Goal: Information Seeking & Learning: Understand process/instructions

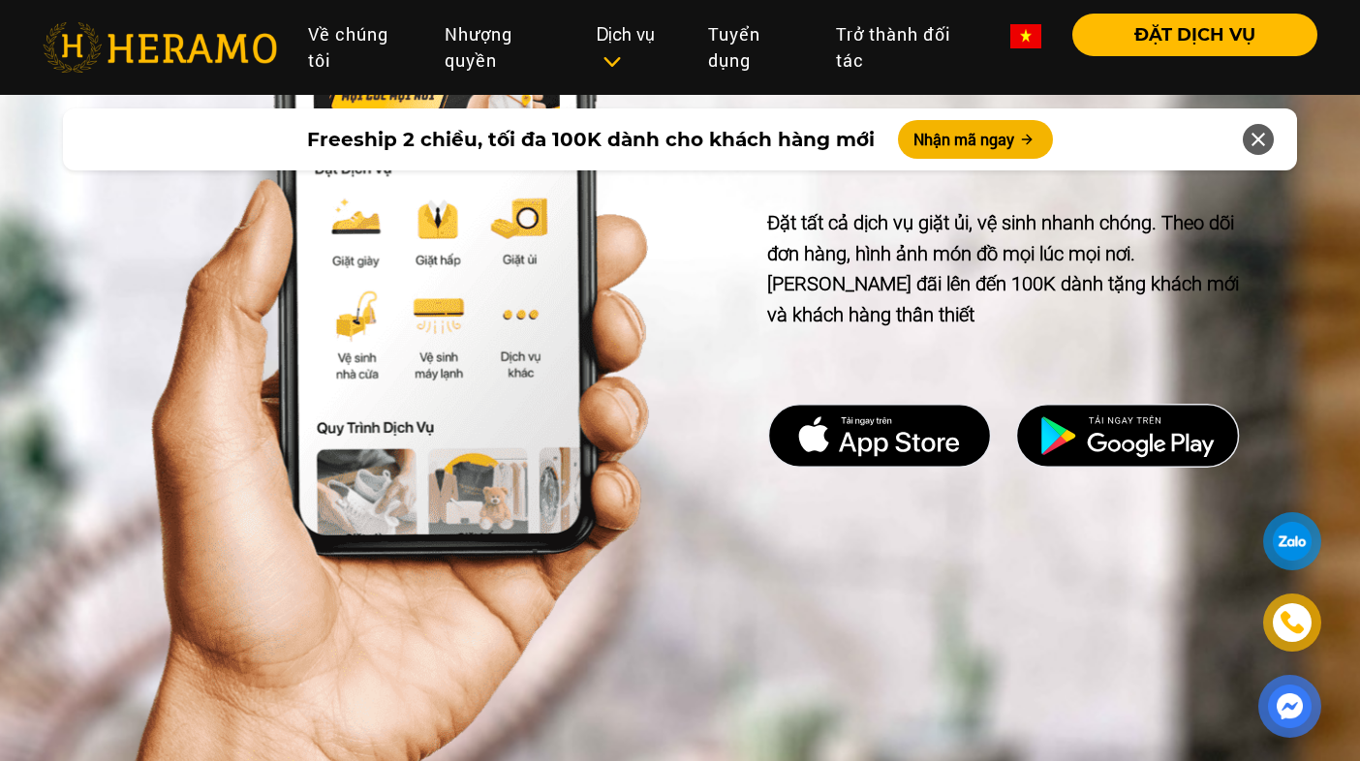
scroll to position [5719, 0]
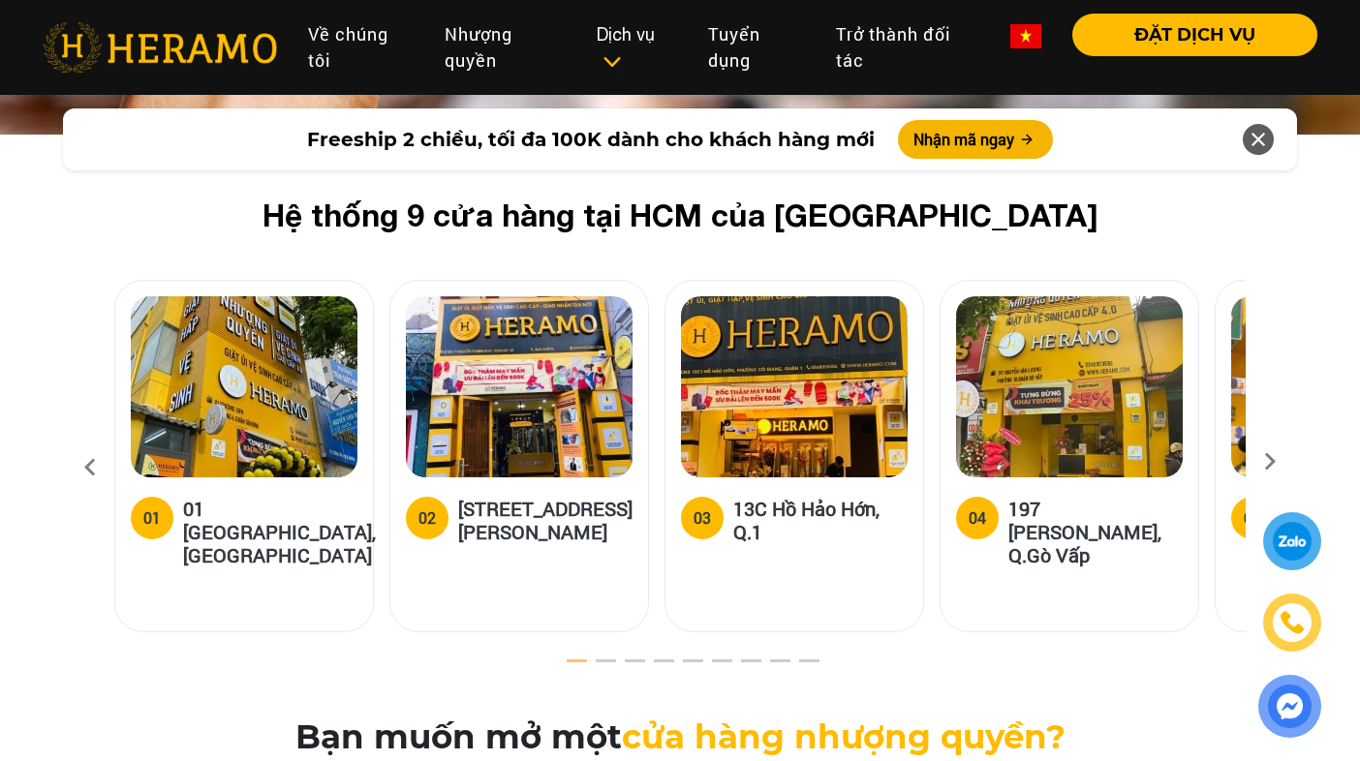
click at [1279, 462] on icon at bounding box center [1269, 468] width 35 height 13
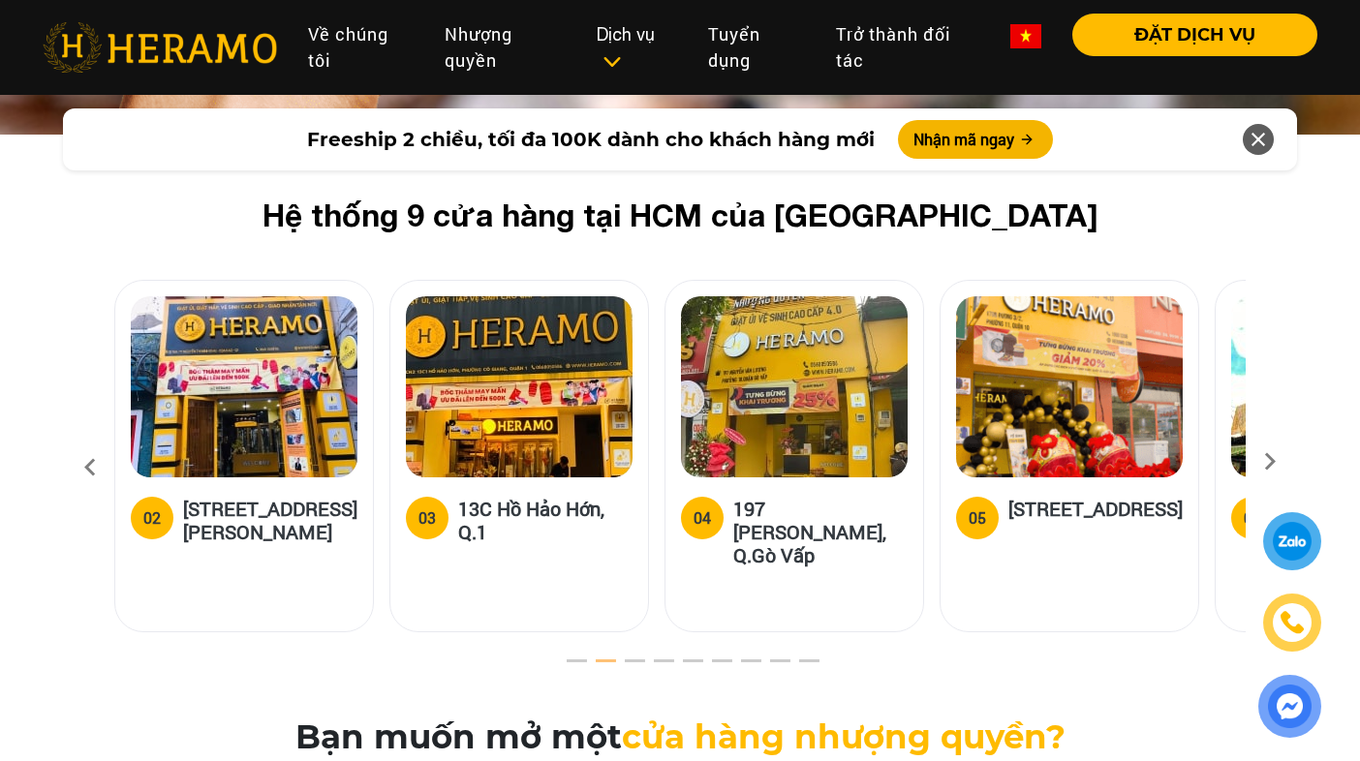
click at [1279, 462] on icon at bounding box center [1269, 468] width 35 height 13
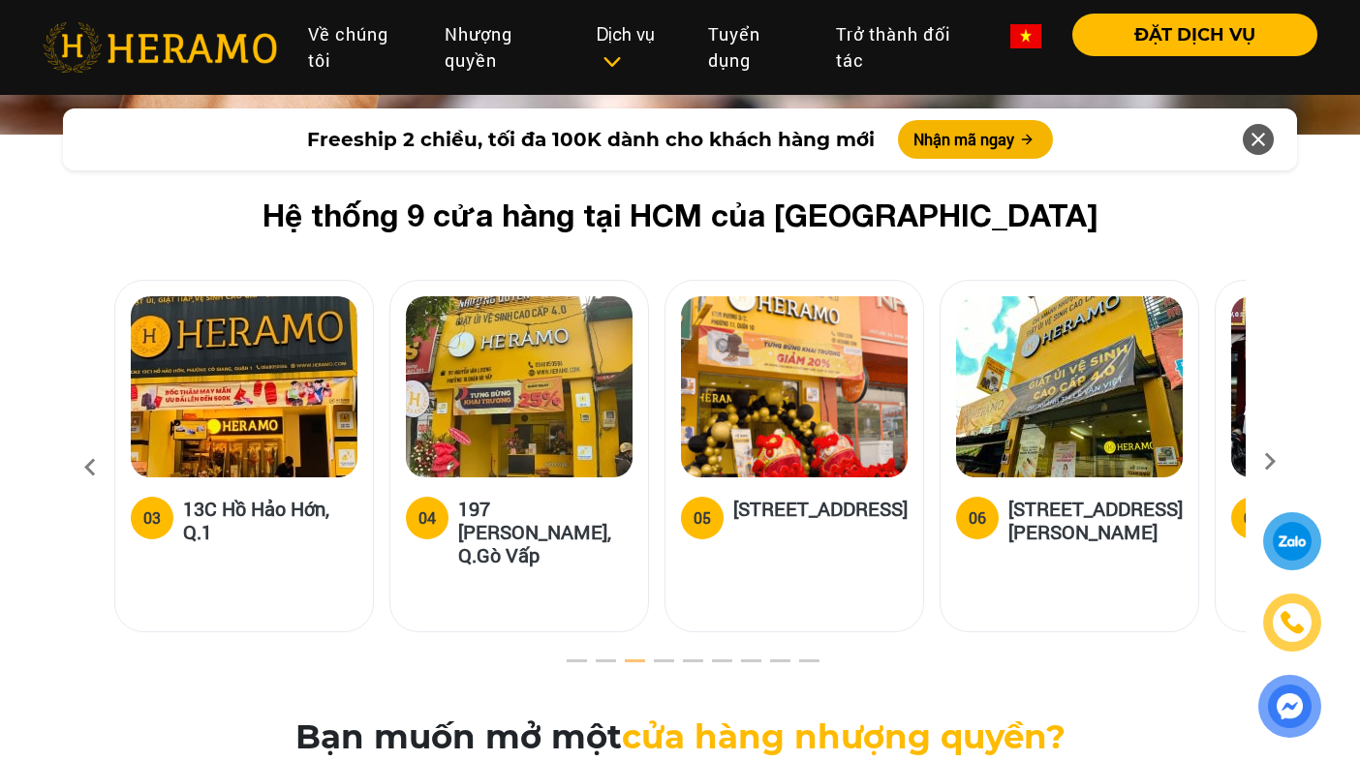
click at [1279, 462] on icon at bounding box center [1269, 468] width 35 height 13
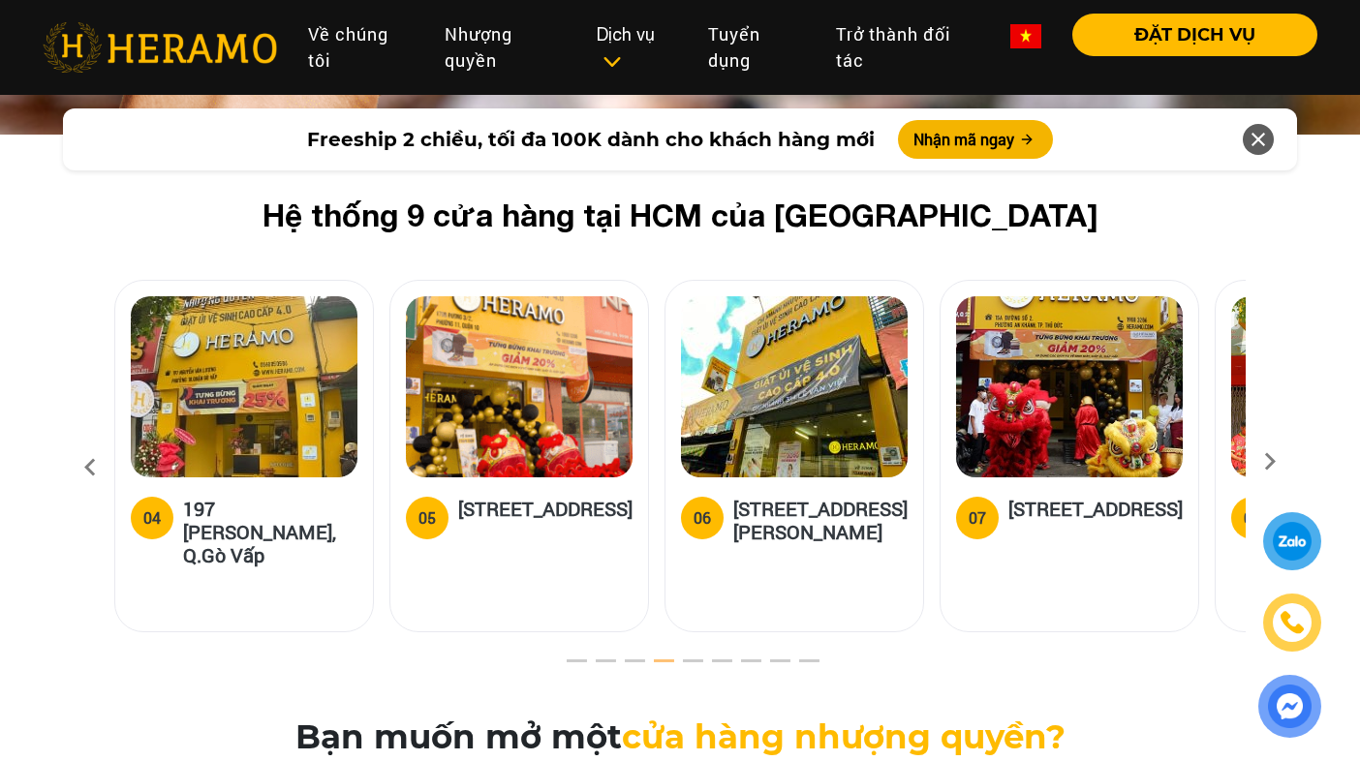
click at [1279, 462] on icon at bounding box center [1269, 468] width 35 height 13
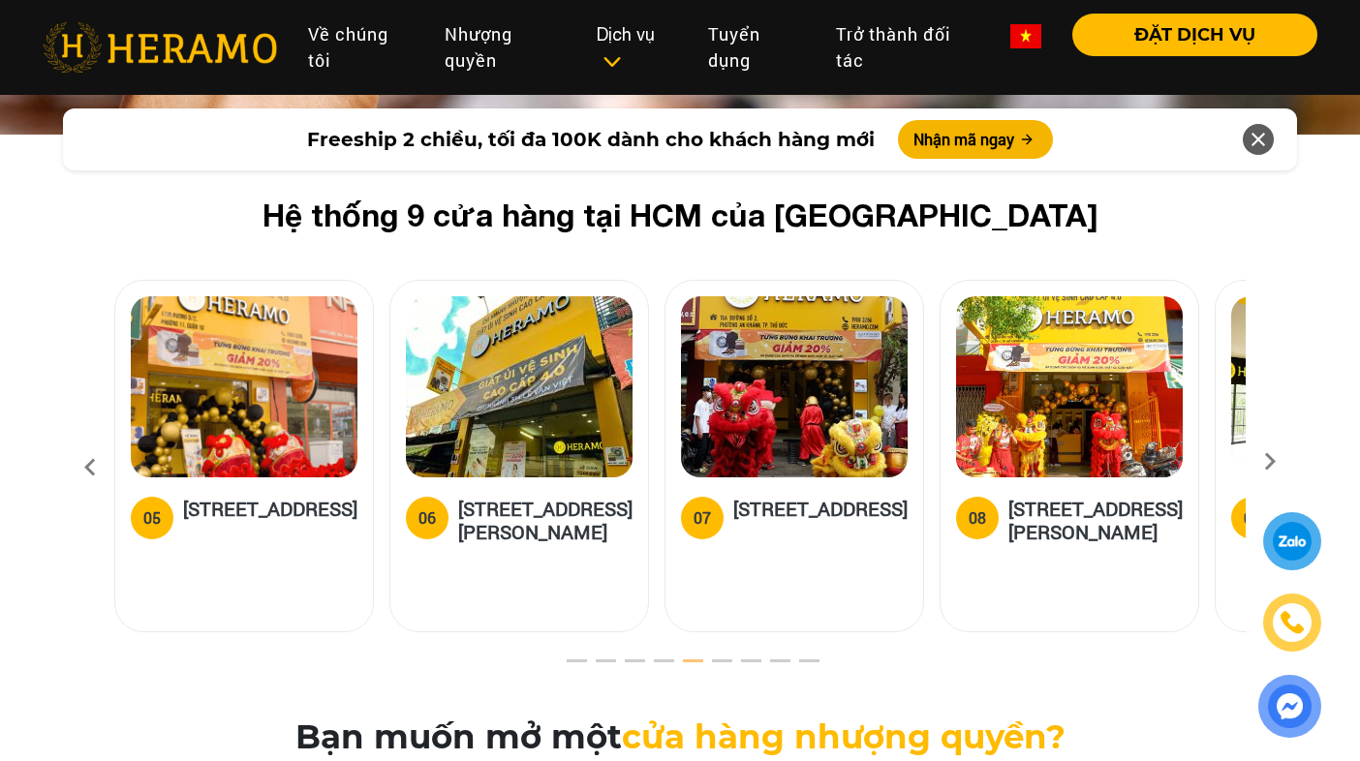
click at [1279, 462] on icon at bounding box center [1269, 468] width 35 height 13
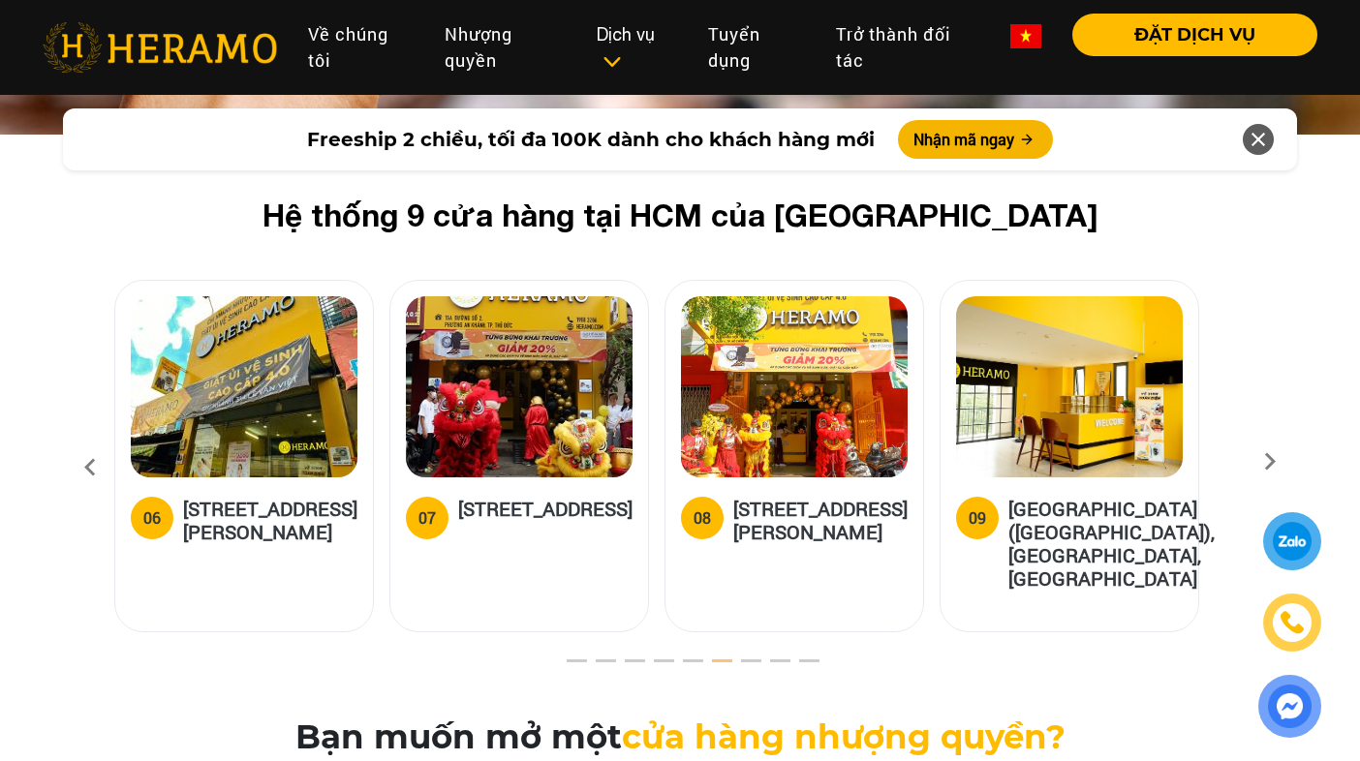
click at [1279, 462] on icon at bounding box center [1269, 468] width 35 height 13
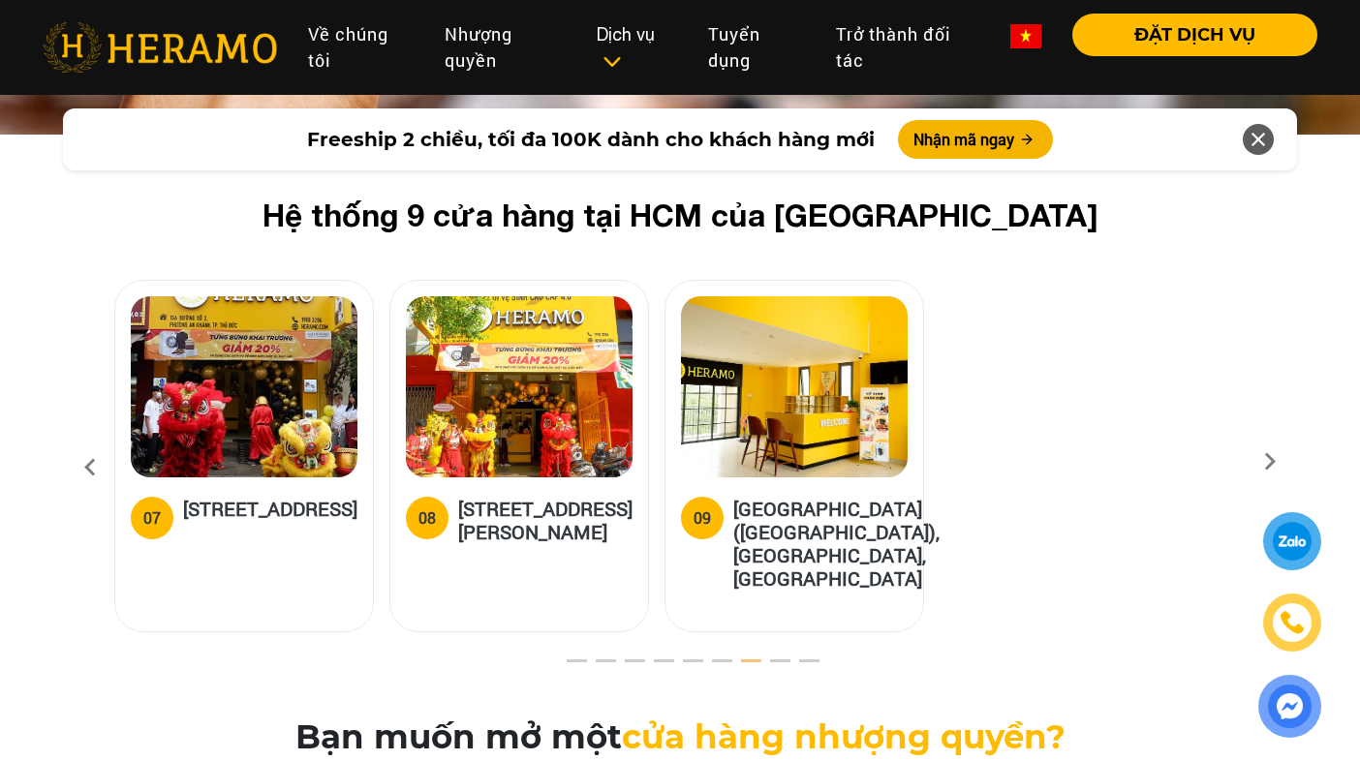
click at [1279, 462] on icon at bounding box center [1269, 468] width 35 height 13
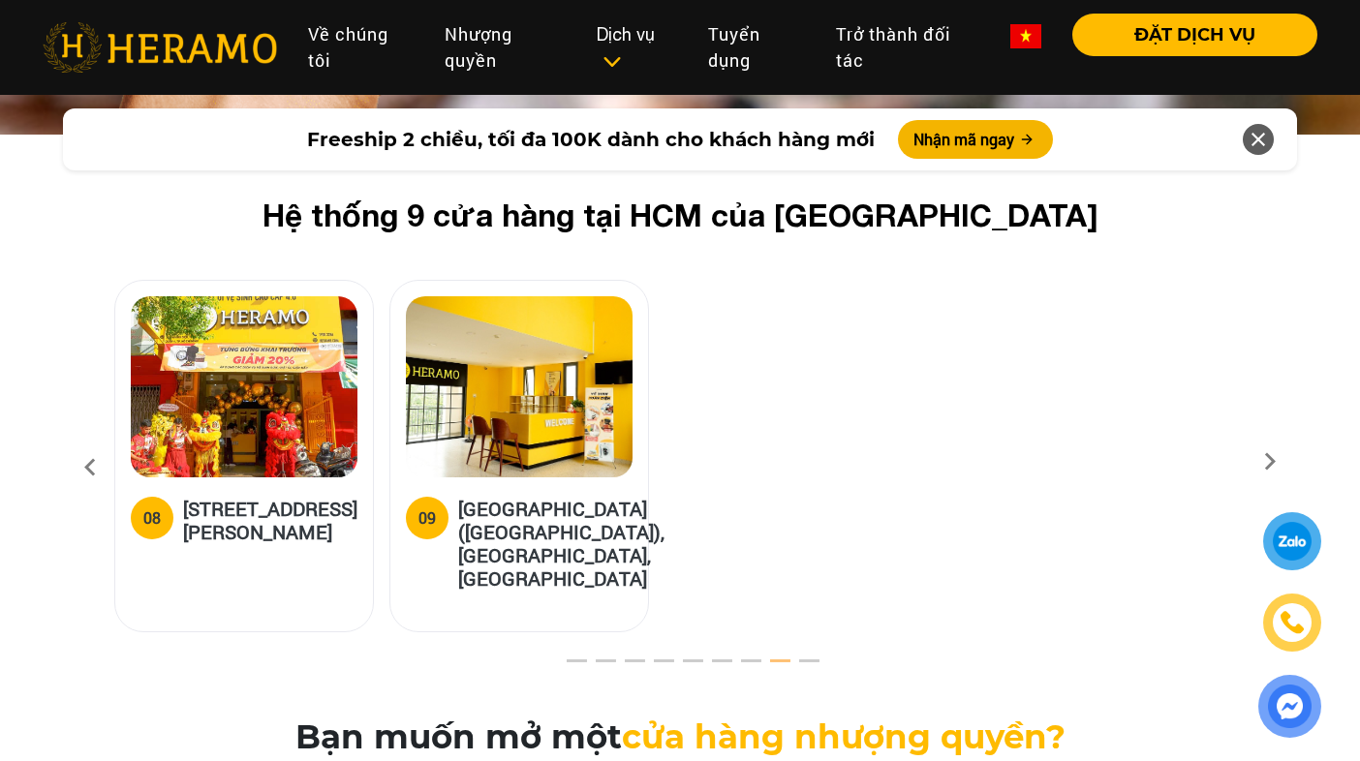
click at [83, 442] on icon at bounding box center [90, 468] width 35 height 52
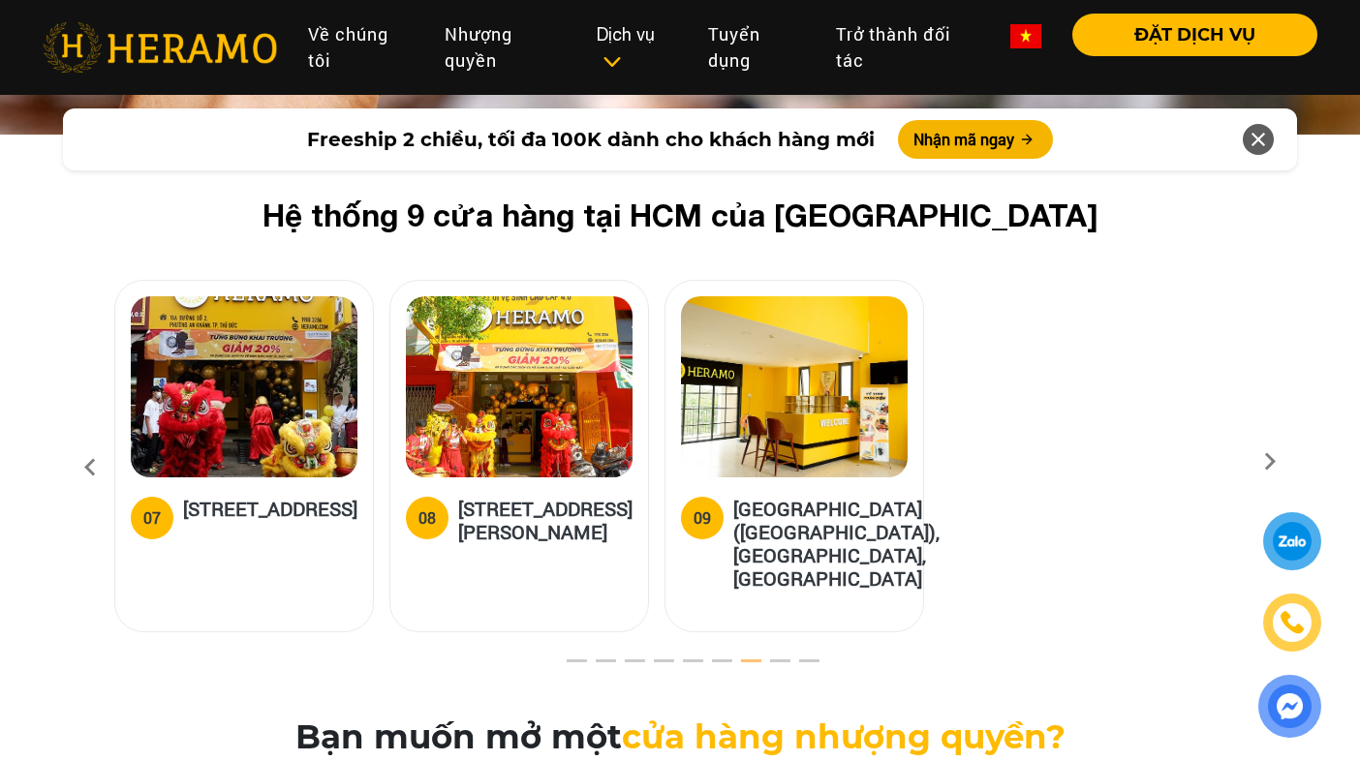
click at [83, 442] on icon at bounding box center [90, 468] width 35 height 52
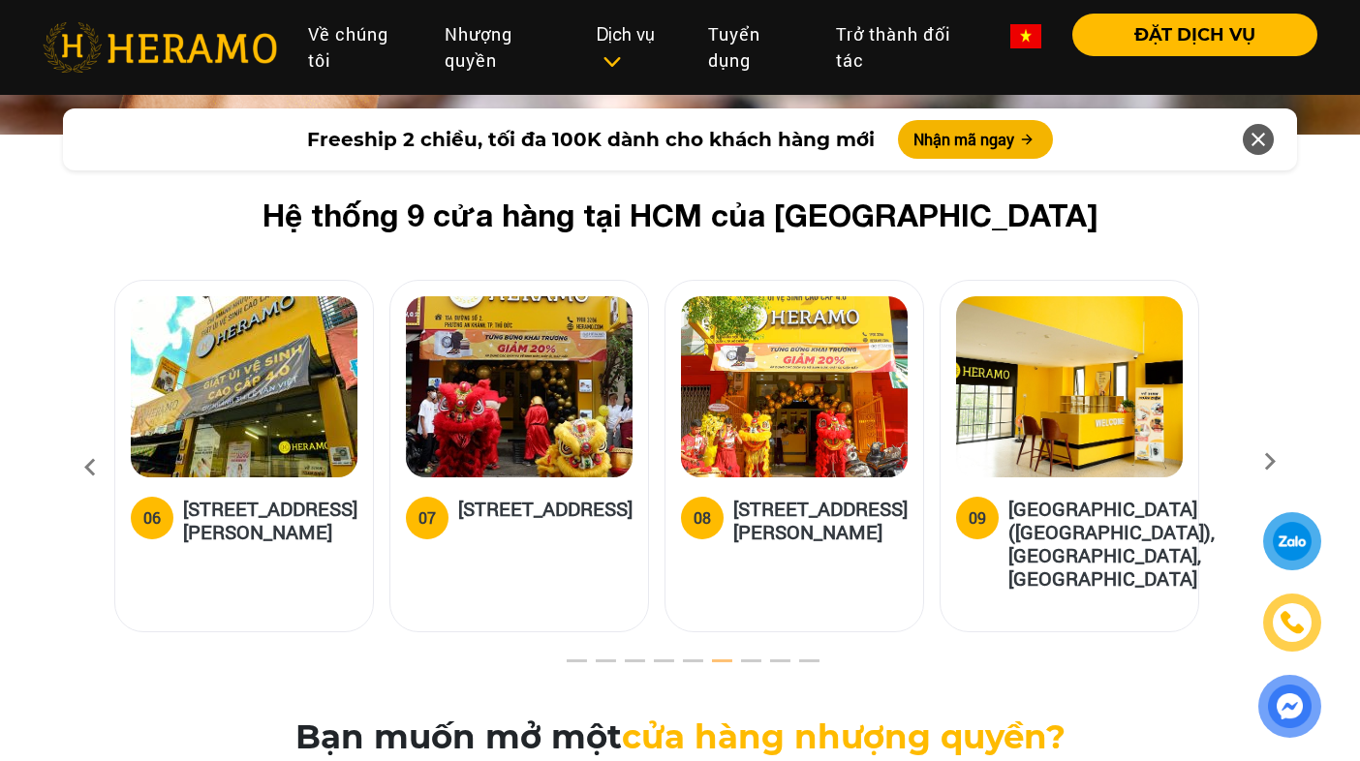
click at [85, 442] on icon at bounding box center [90, 468] width 35 height 52
click at [86, 442] on icon at bounding box center [90, 468] width 35 height 52
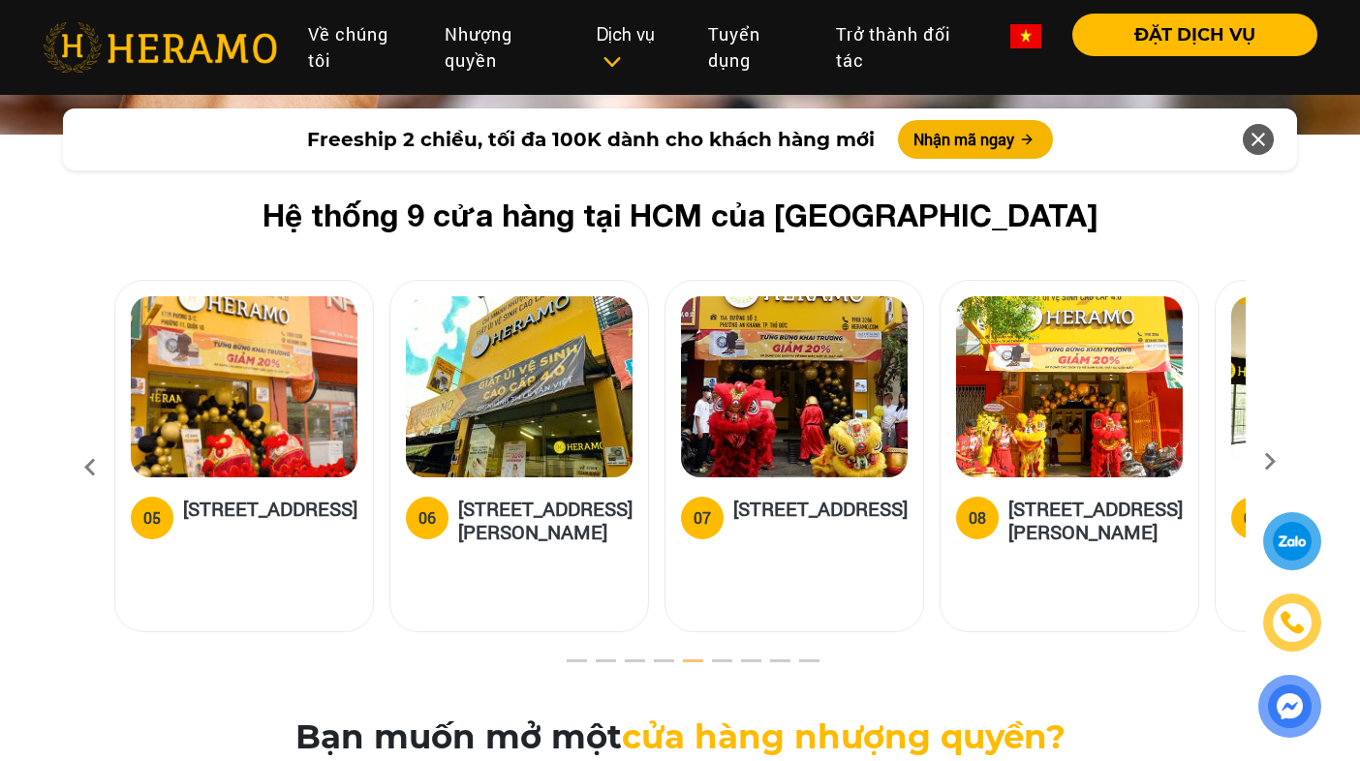
click at [86, 442] on icon at bounding box center [90, 468] width 35 height 52
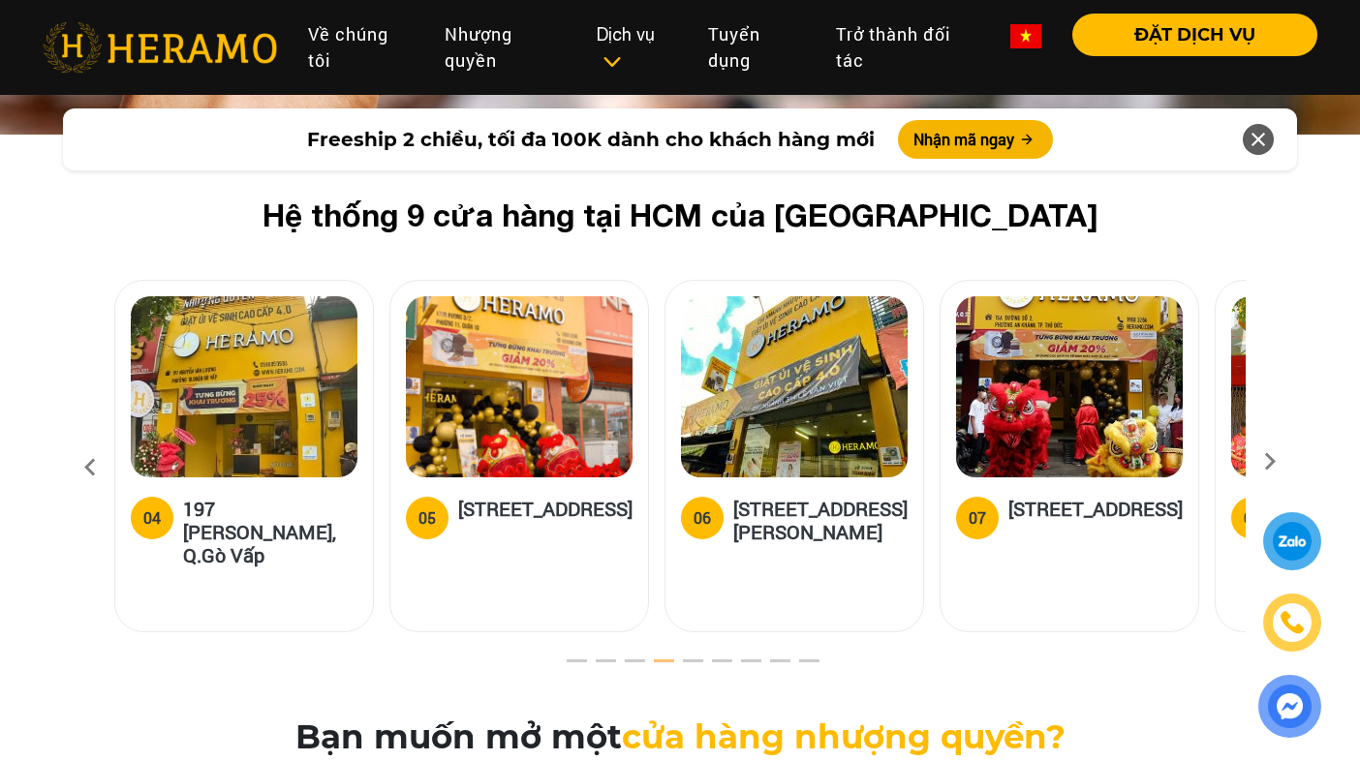
click at [86, 442] on icon at bounding box center [90, 468] width 35 height 52
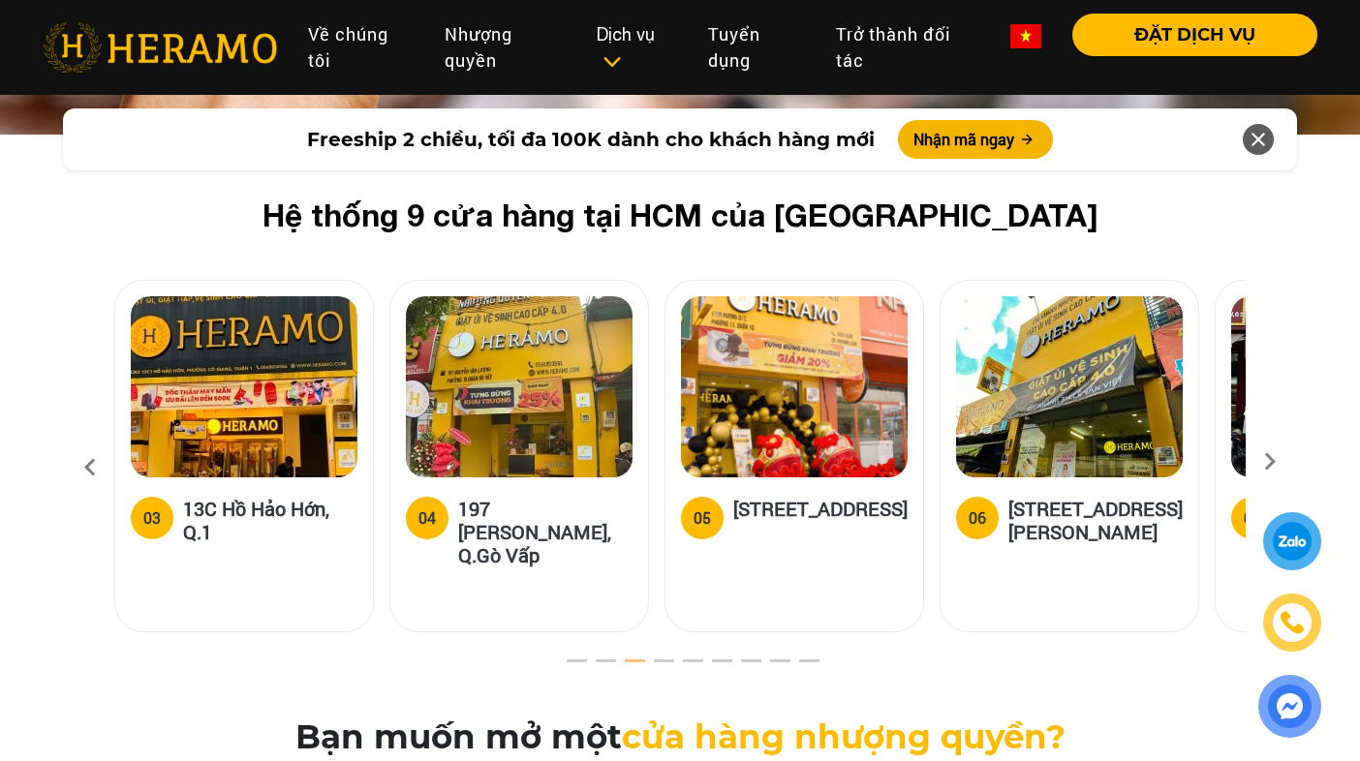
click at [86, 442] on icon at bounding box center [90, 468] width 35 height 52
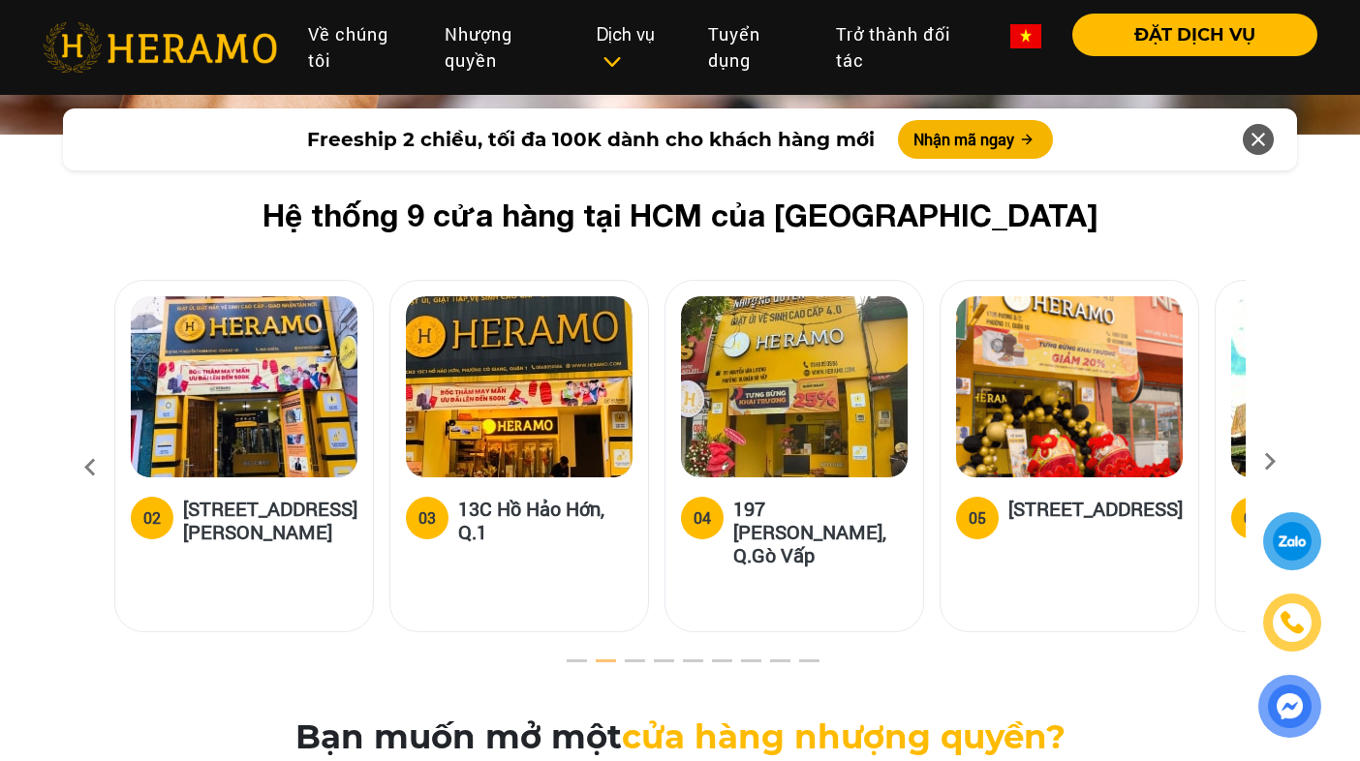
click at [86, 442] on icon at bounding box center [90, 468] width 35 height 52
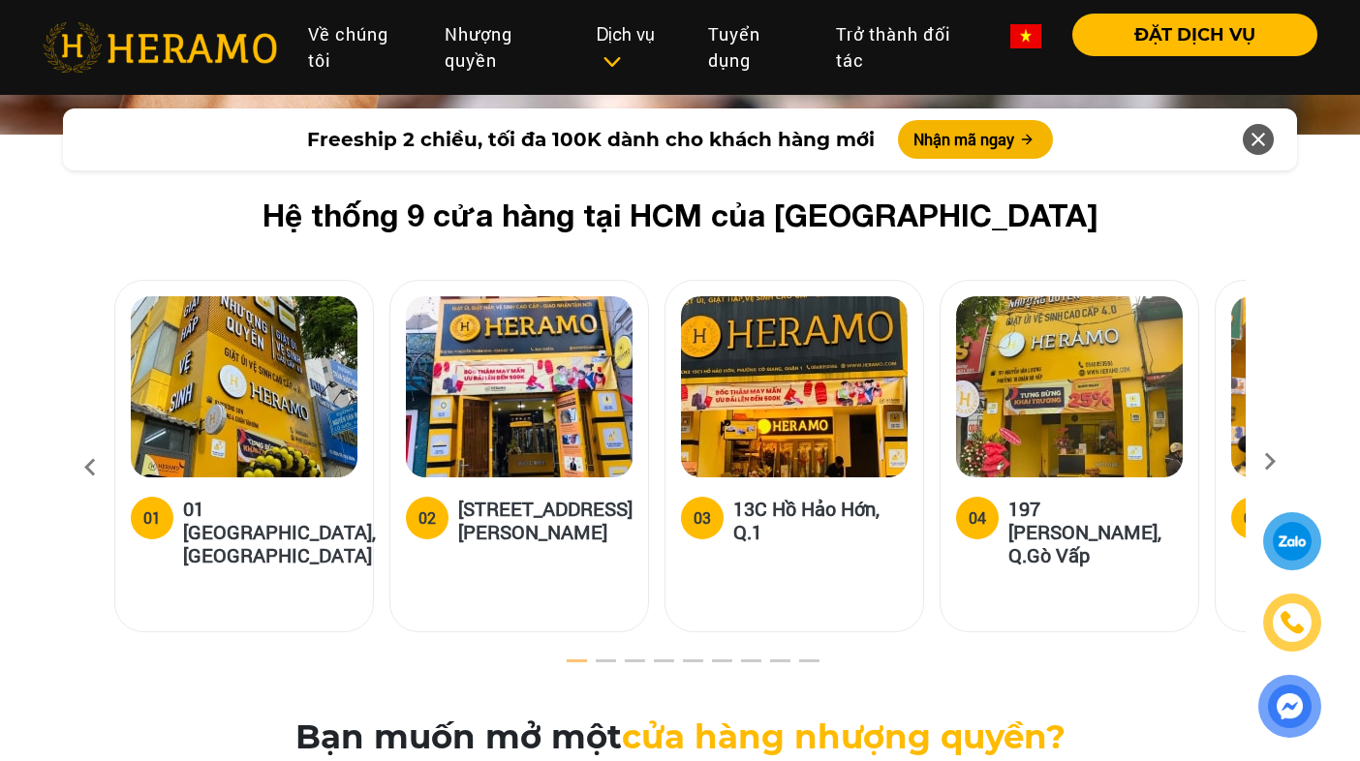
click at [300, 516] on h5 "01 [GEOGRAPHIC_DATA], [GEOGRAPHIC_DATA]" at bounding box center [279, 532] width 193 height 70
click at [256, 497] on h5 "01 [GEOGRAPHIC_DATA], [GEOGRAPHIC_DATA]" at bounding box center [279, 532] width 193 height 70
click at [211, 500] on h5 "01 [GEOGRAPHIC_DATA], [GEOGRAPHIC_DATA]" at bounding box center [279, 532] width 193 height 70
click at [209, 412] on img at bounding box center [244, 386] width 227 height 181
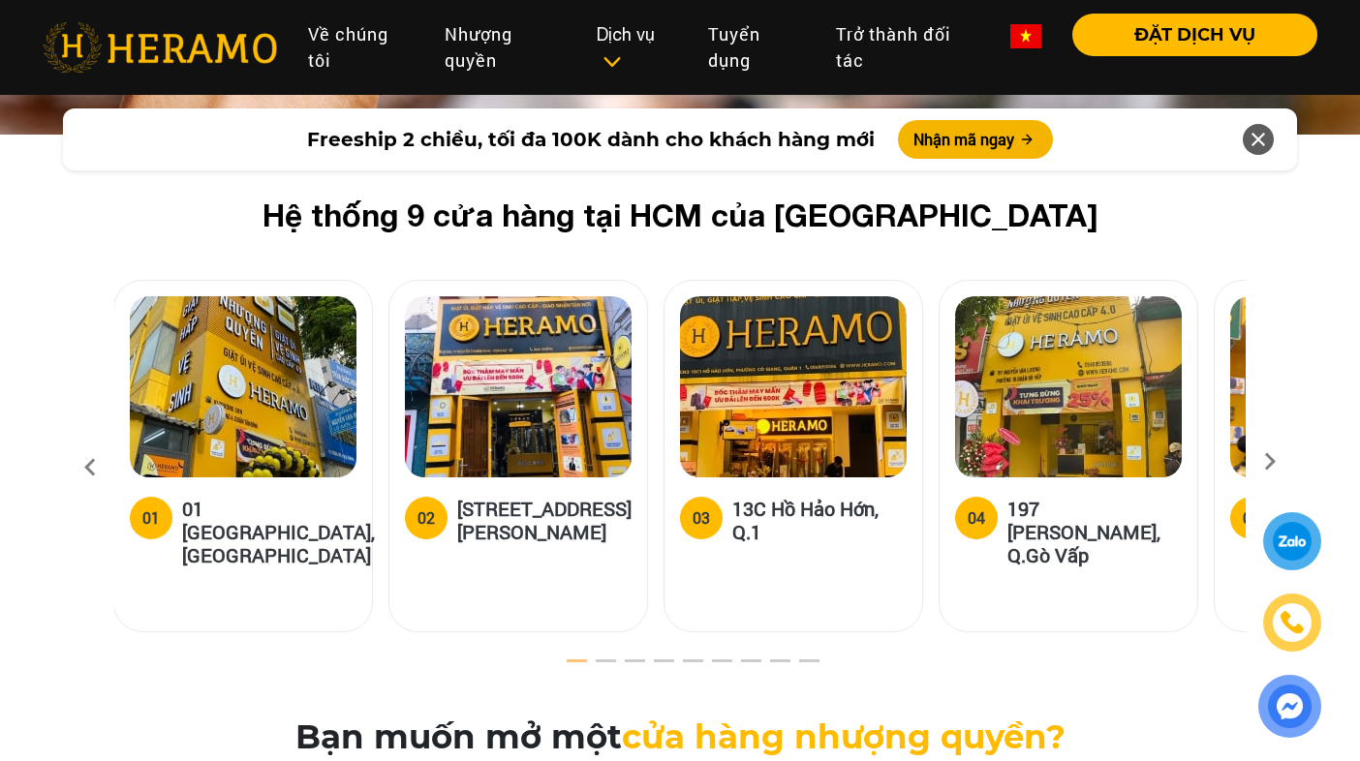
click at [172, 409] on img at bounding box center [243, 386] width 227 height 181
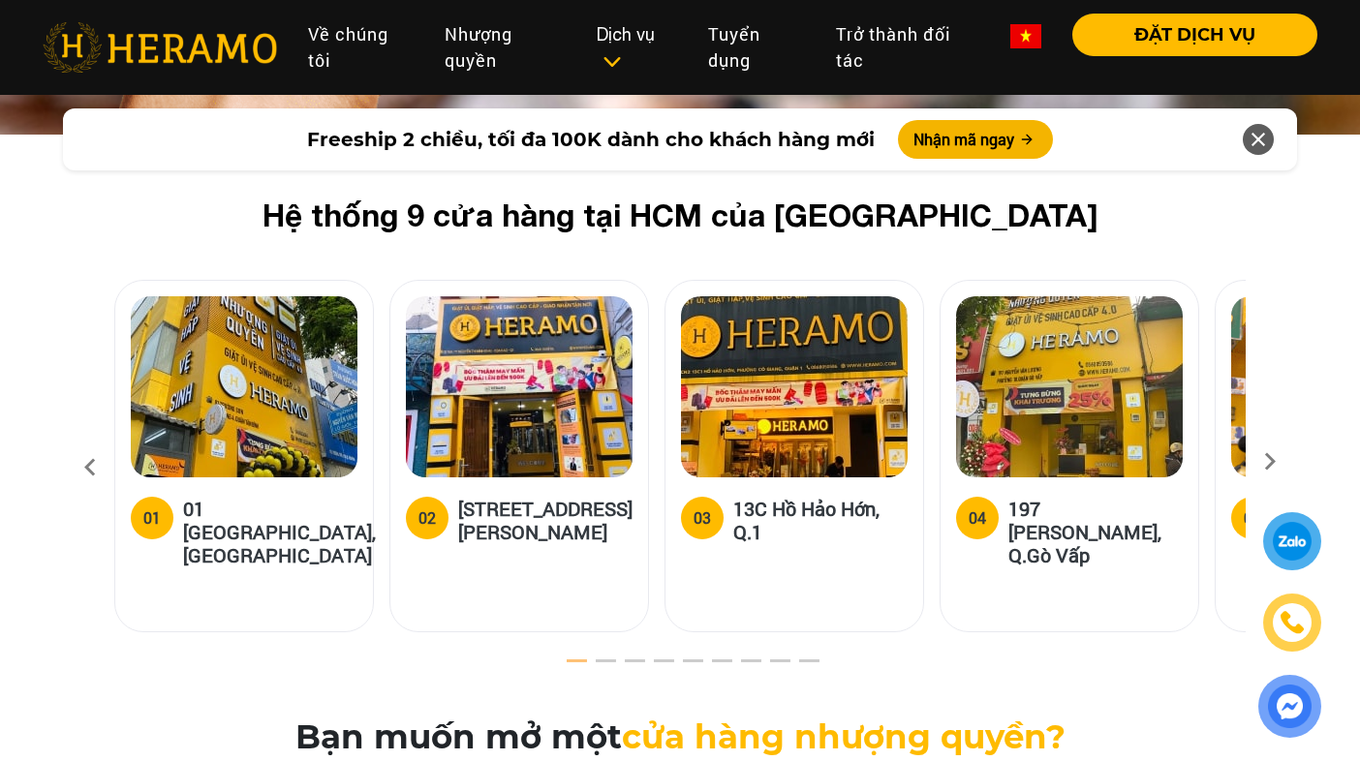
click at [182, 497] on div "01 [GEOGRAPHIC_DATA], [GEOGRAPHIC_DATA]" at bounding box center [244, 537] width 227 height 81
click at [192, 500] on h5 "01 [GEOGRAPHIC_DATA], [GEOGRAPHIC_DATA]" at bounding box center [279, 532] width 193 height 70
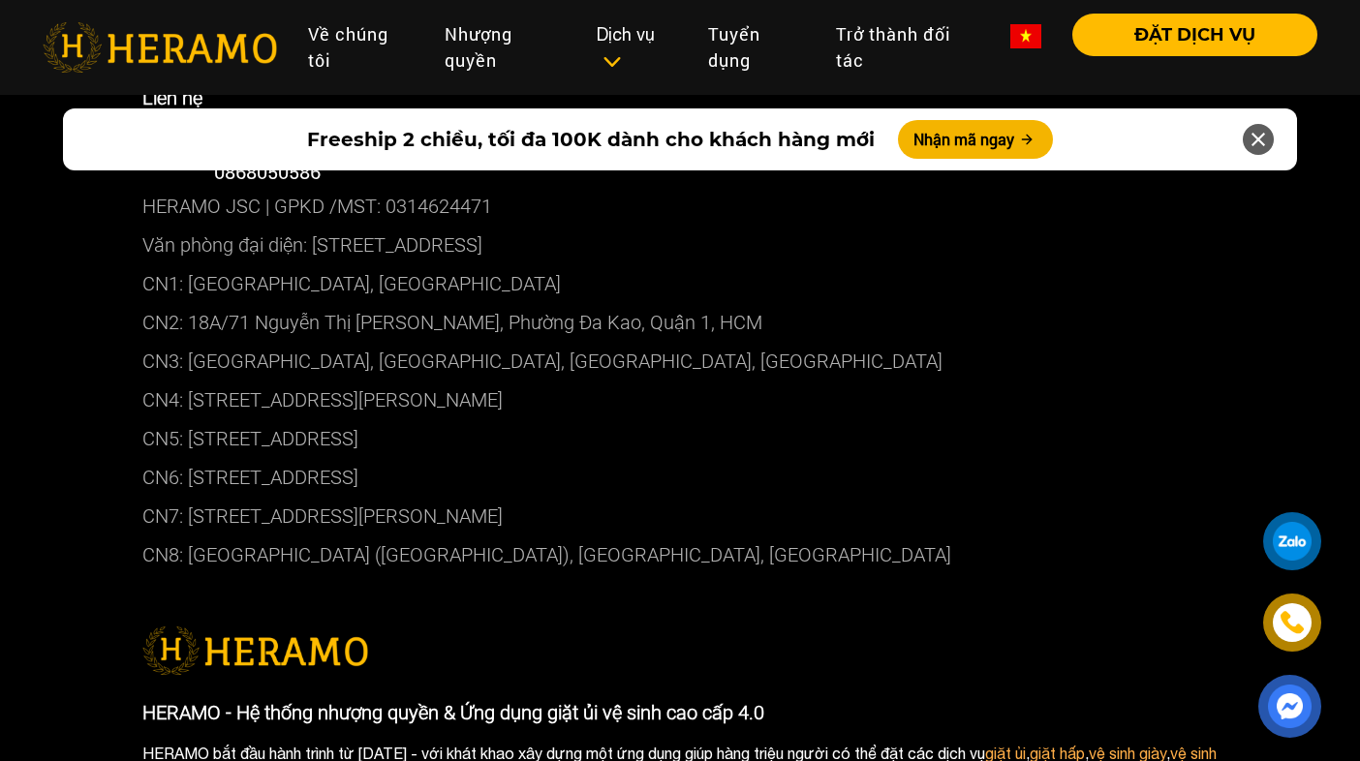
scroll to position [10061, 0]
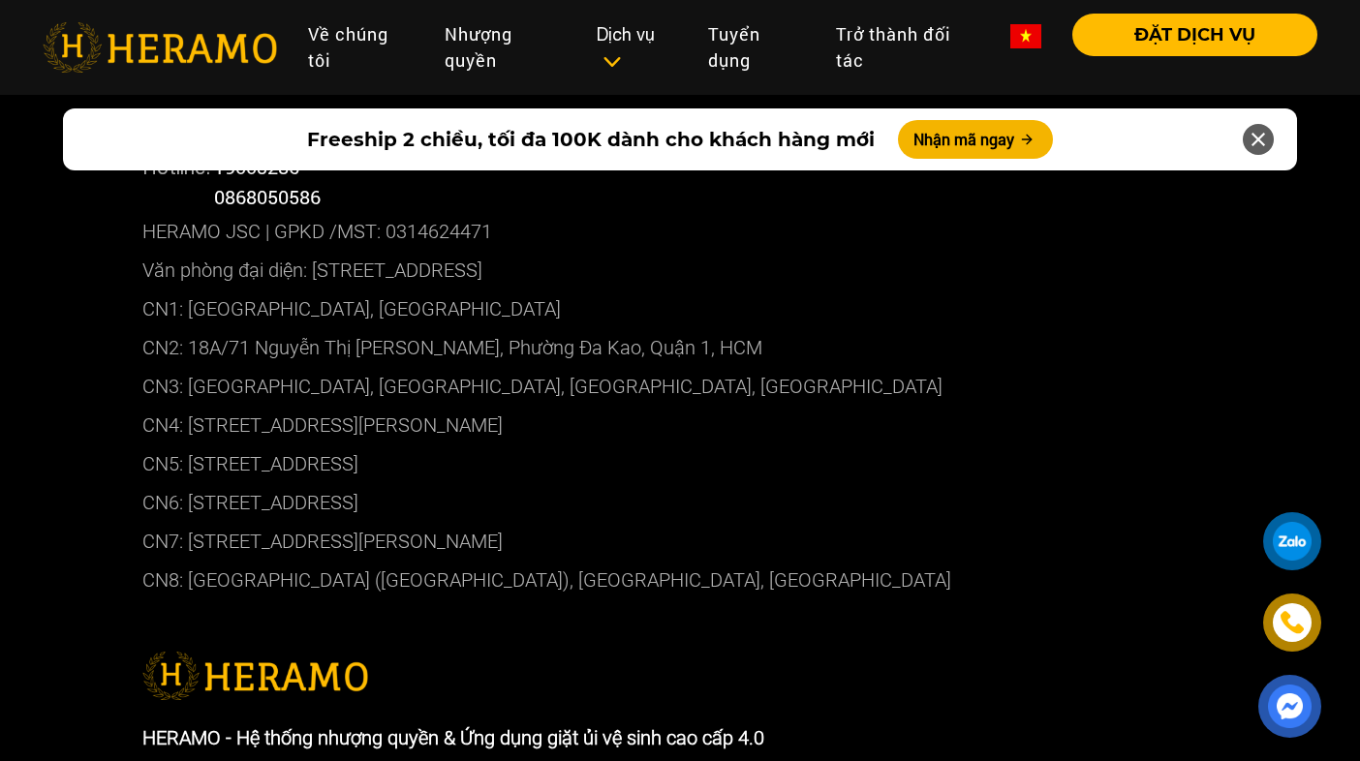
click at [503, 290] on p "CN1: [GEOGRAPHIC_DATA], [GEOGRAPHIC_DATA]" at bounding box center [679, 309] width 1075 height 39
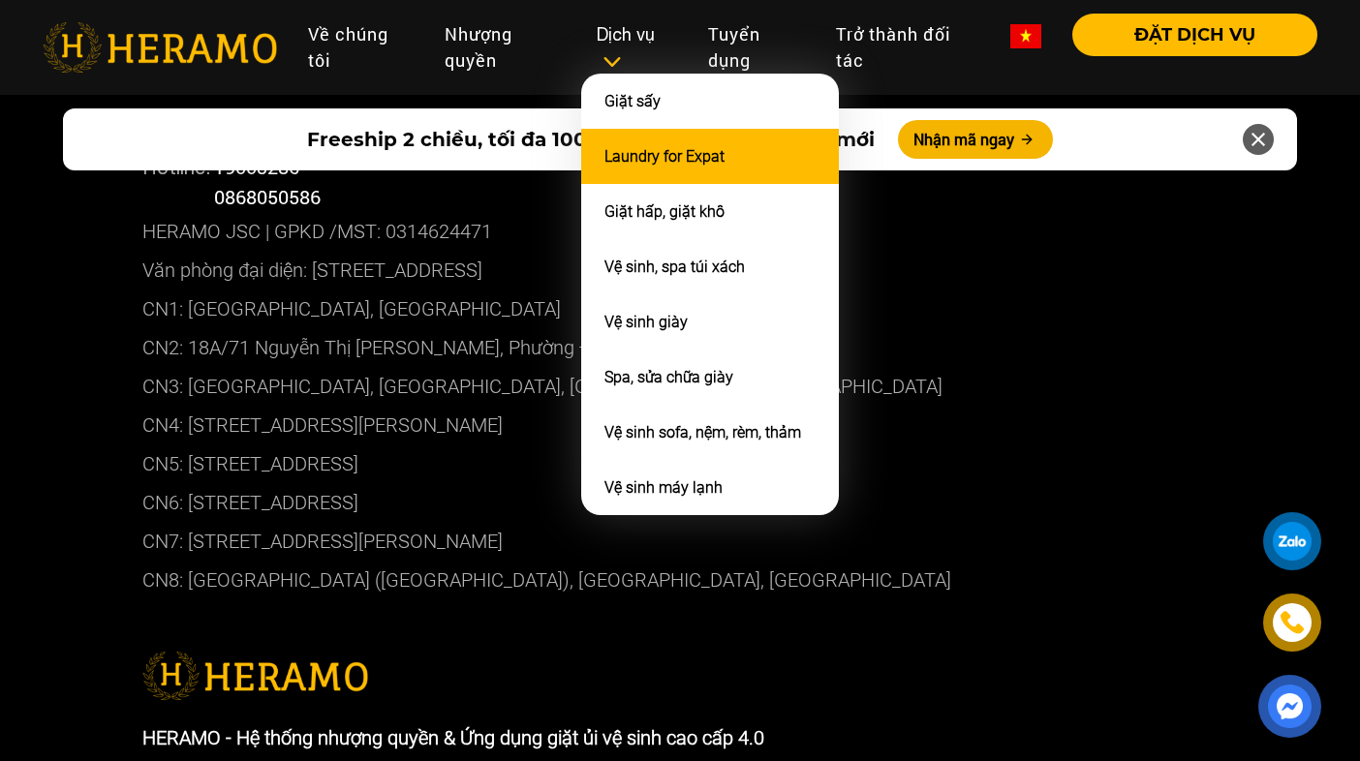
click at [720, 174] on li "Laundry for Expat" at bounding box center [710, 156] width 258 height 55
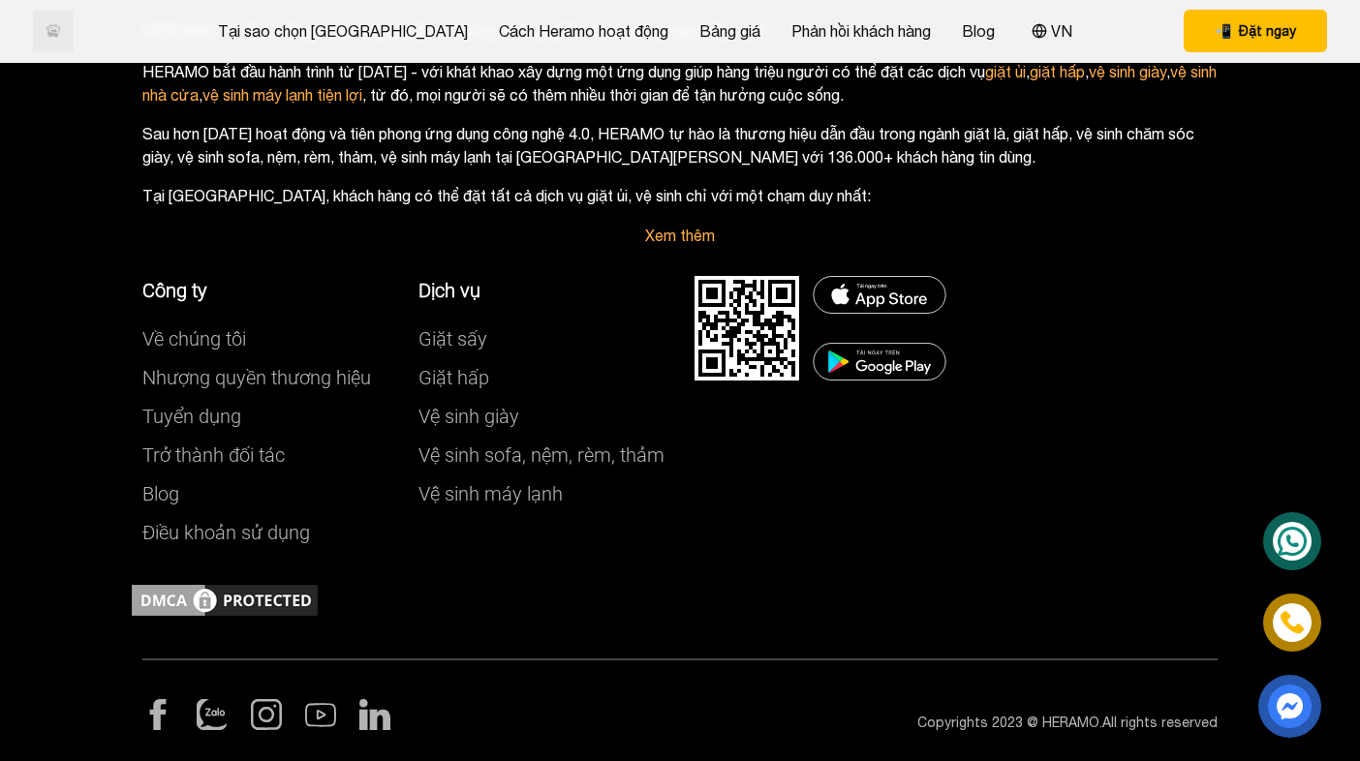
scroll to position [7611, 0]
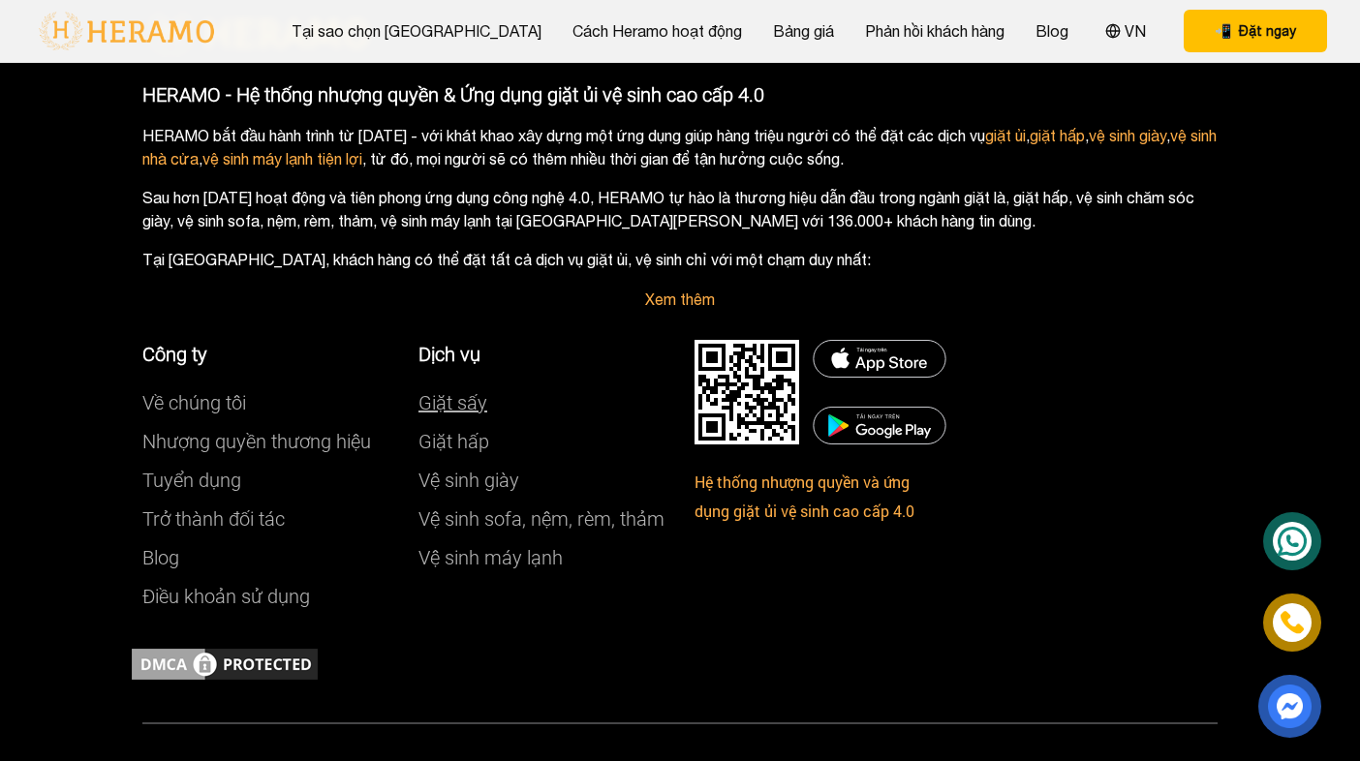
click at [458, 391] on link "Giặt sấy" at bounding box center [452, 402] width 69 height 23
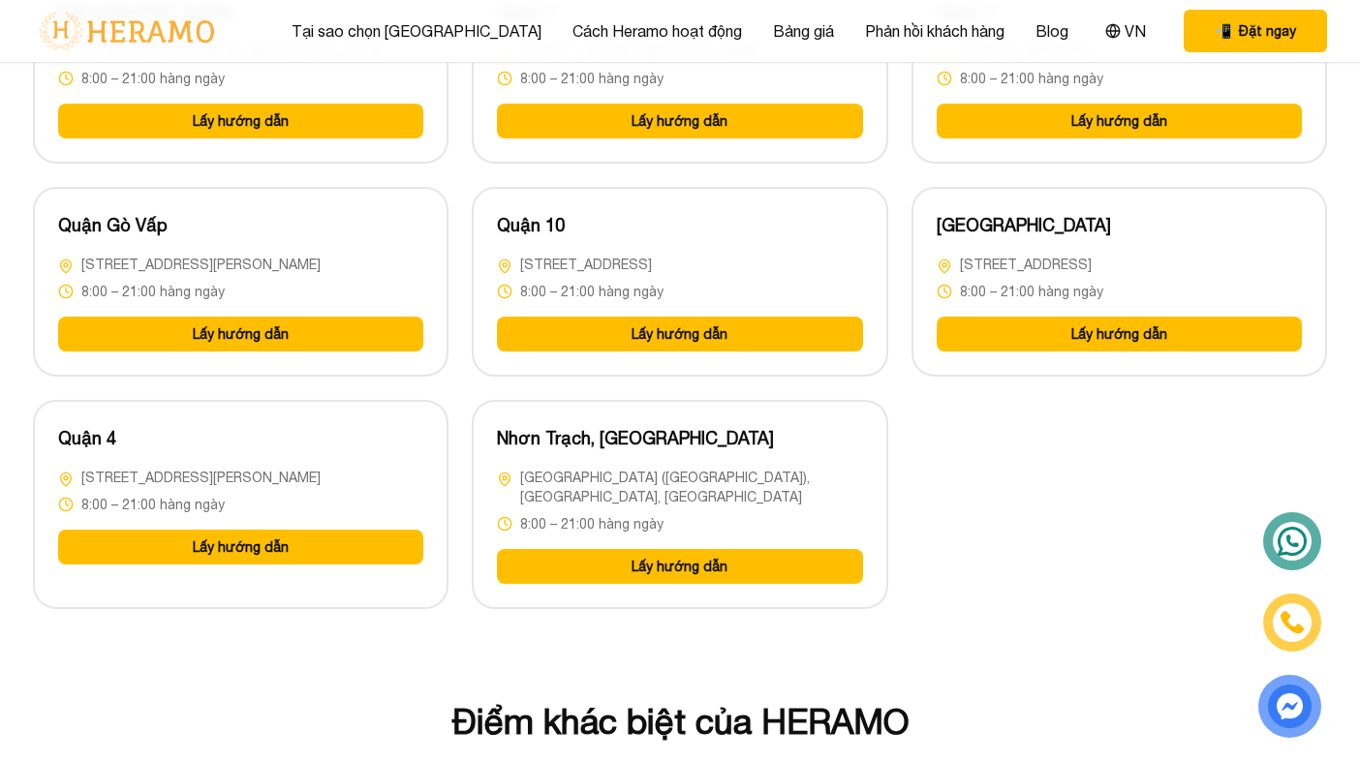
scroll to position [4250, 0]
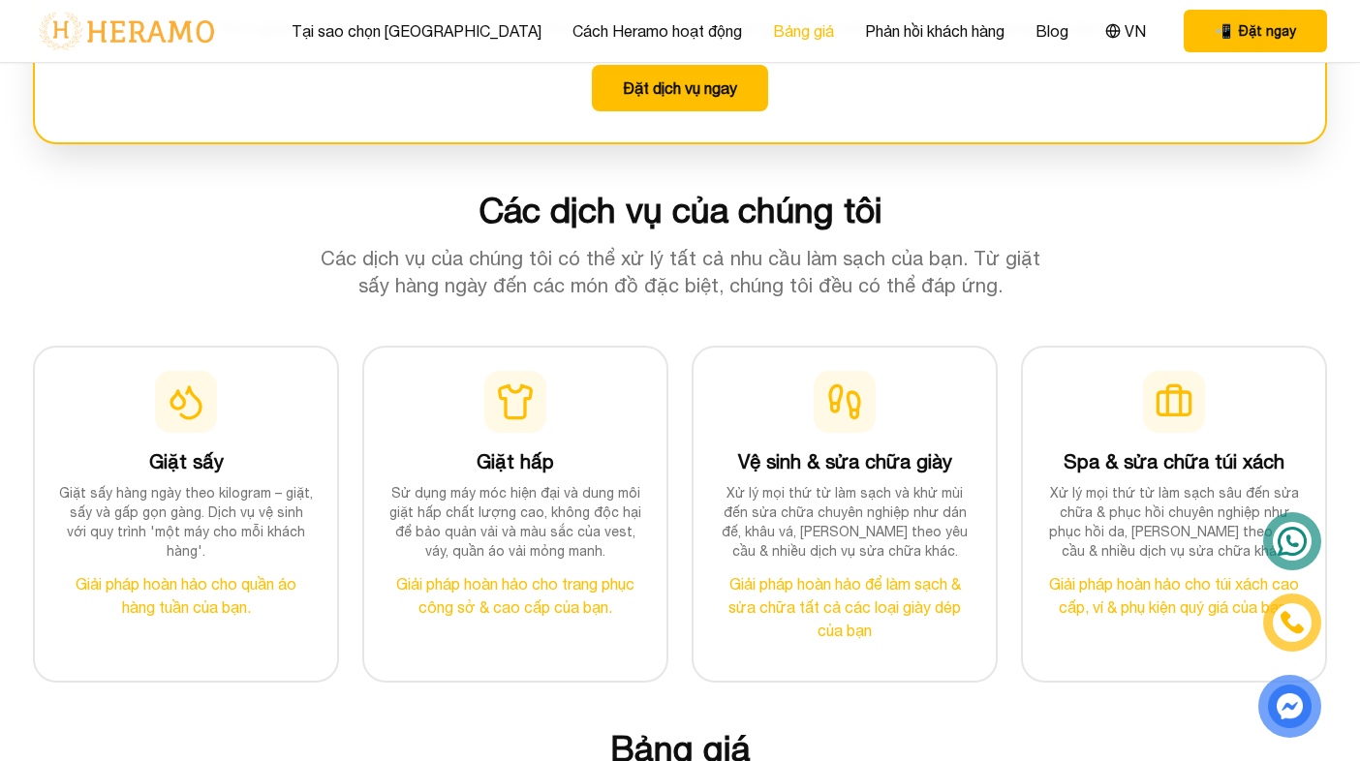
click at [773, 37] on link "Bảng giá" at bounding box center [803, 30] width 61 height 23
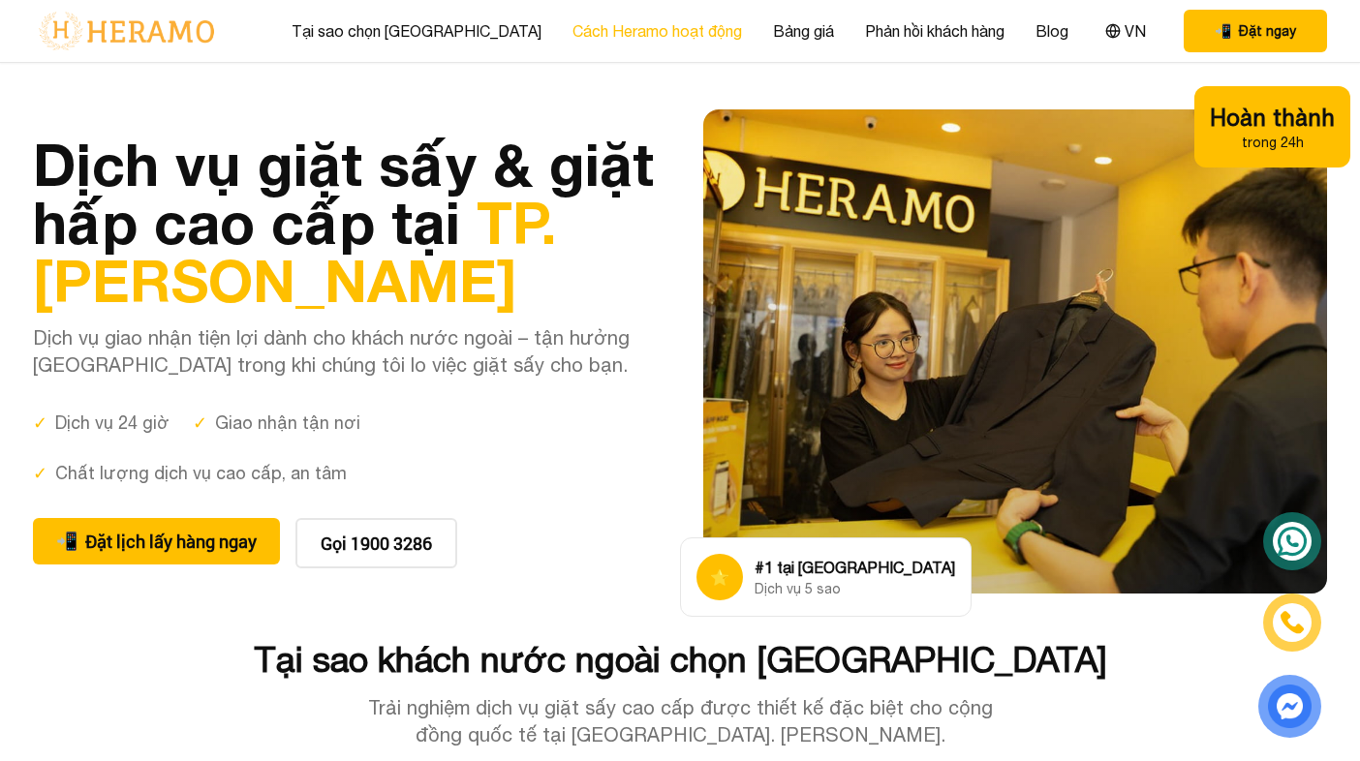
click at [663, 34] on link "Cách Heramo hoạt động" at bounding box center [657, 30] width 170 height 23
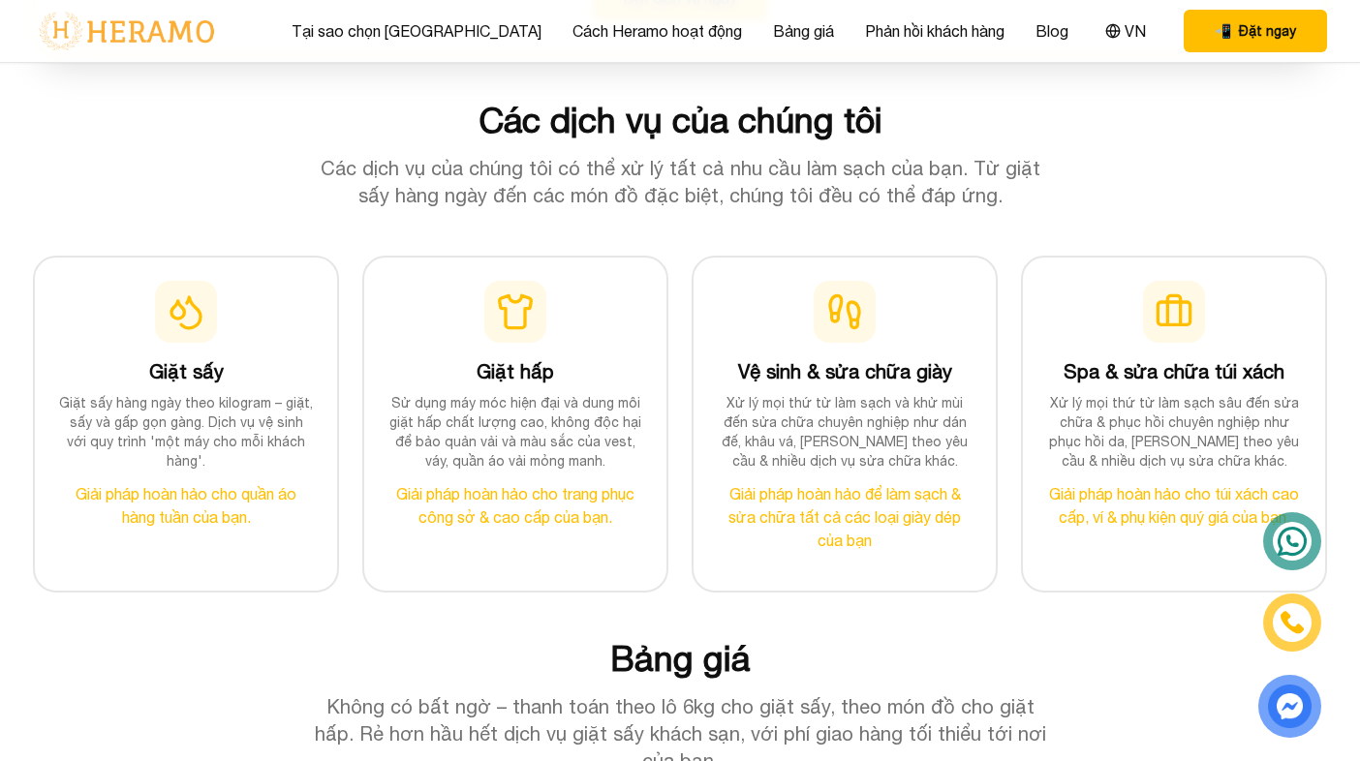
scroll to position [1925, 0]
